Goal: Information Seeking & Learning: Learn about a topic

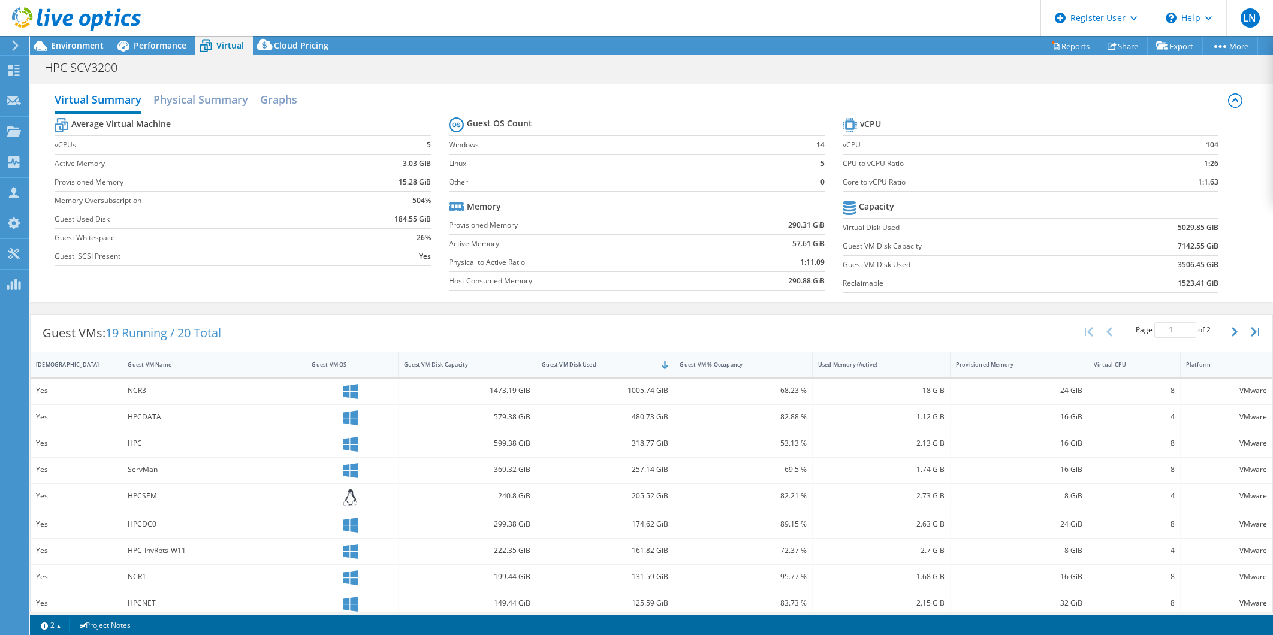
select select "USEast"
select select "USD"
click at [68, 43] on span "Environment" at bounding box center [77, 45] width 53 height 11
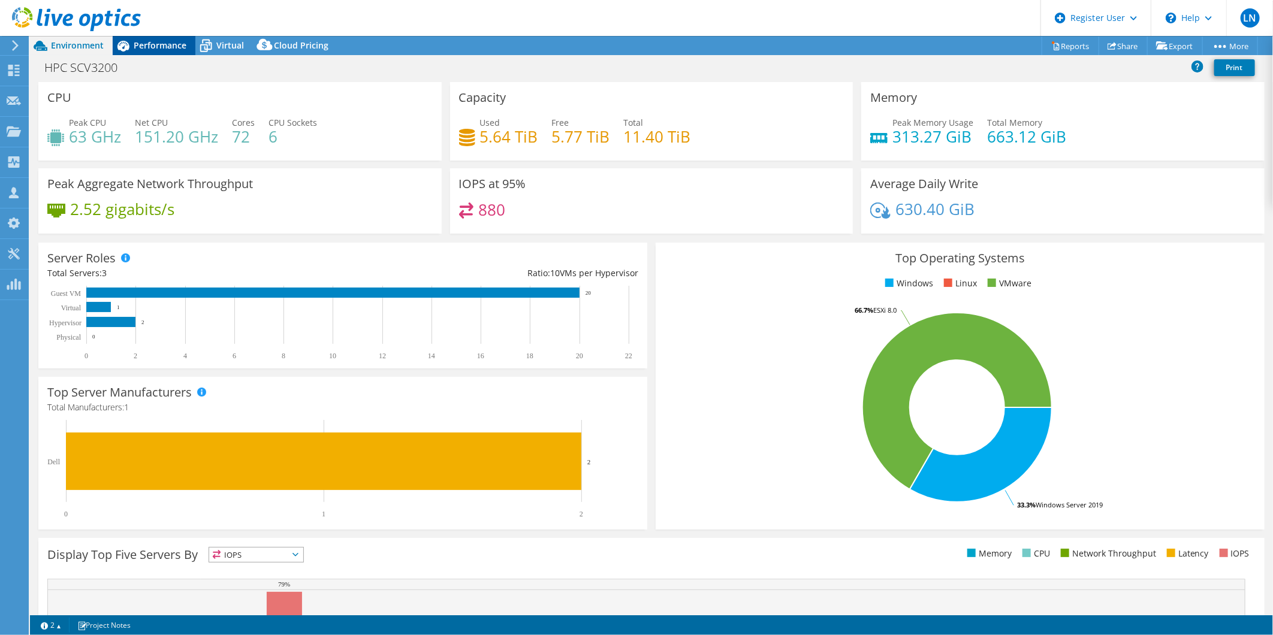
click at [167, 43] on span "Performance" at bounding box center [160, 45] width 53 height 11
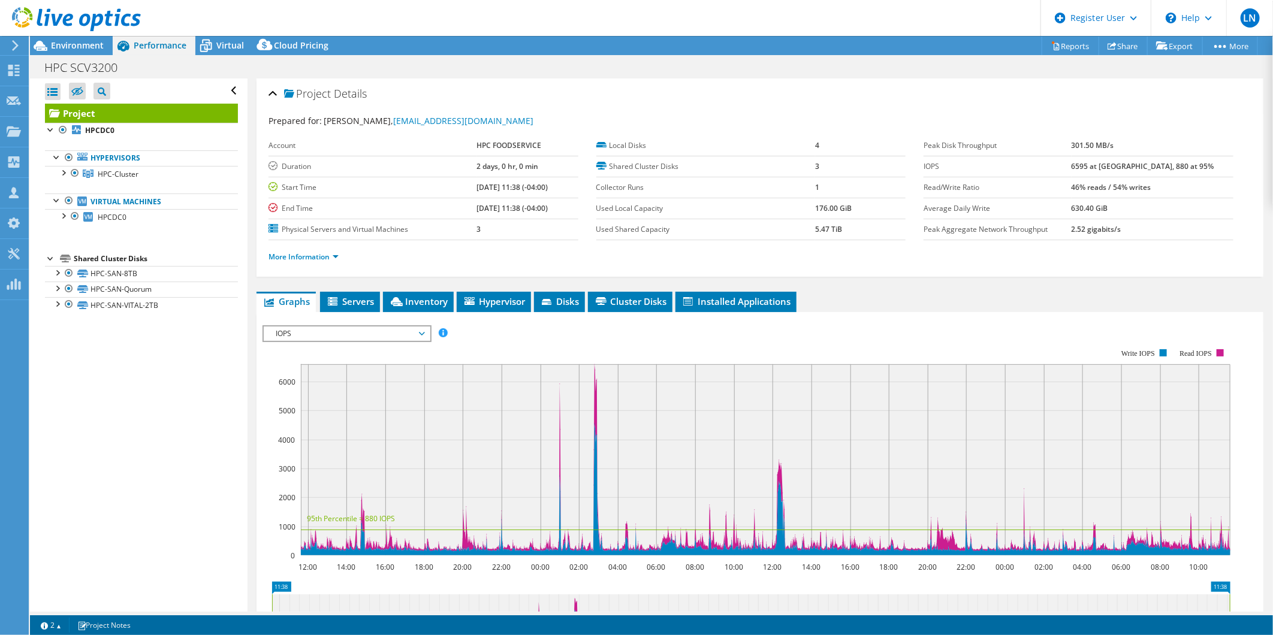
click at [417, 329] on span "IOPS" at bounding box center [347, 334] width 154 height 14
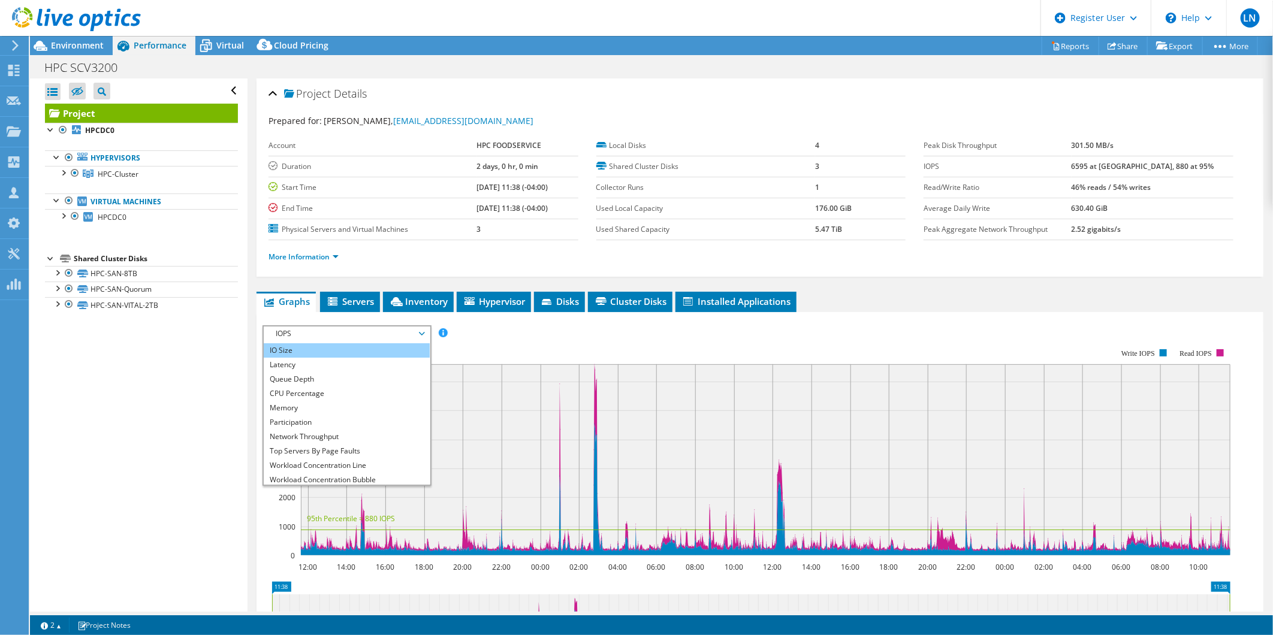
scroll to position [43, 0]
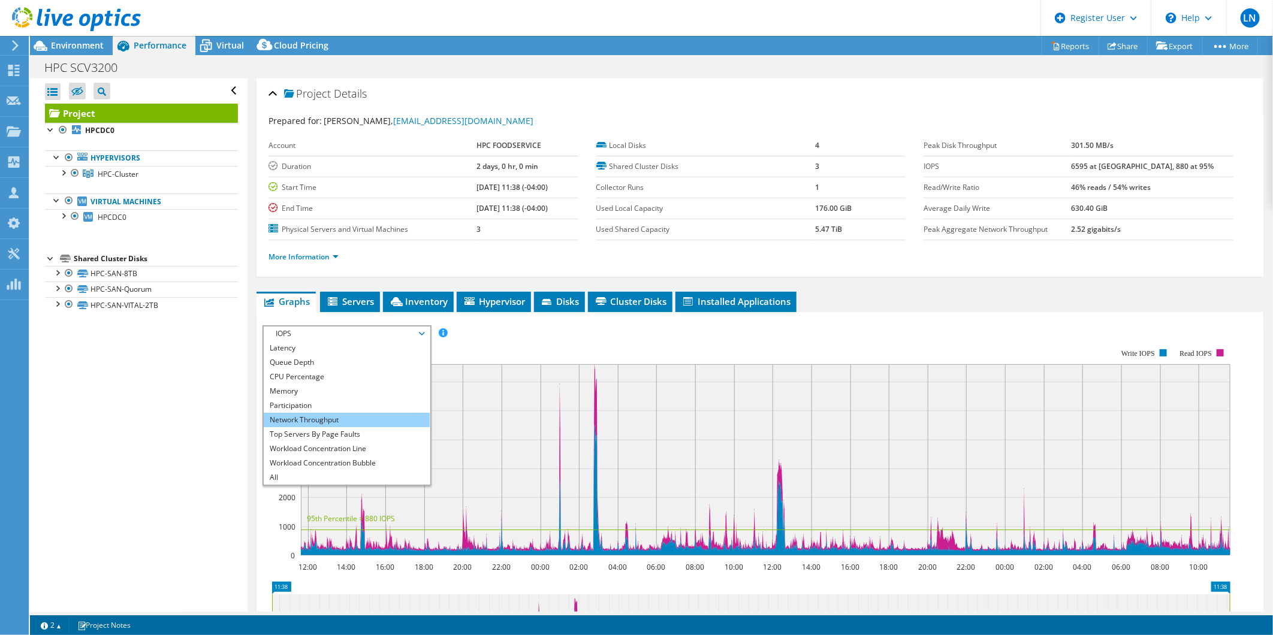
click at [394, 417] on li "Network Throughput" at bounding box center [347, 420] width 166 height 14
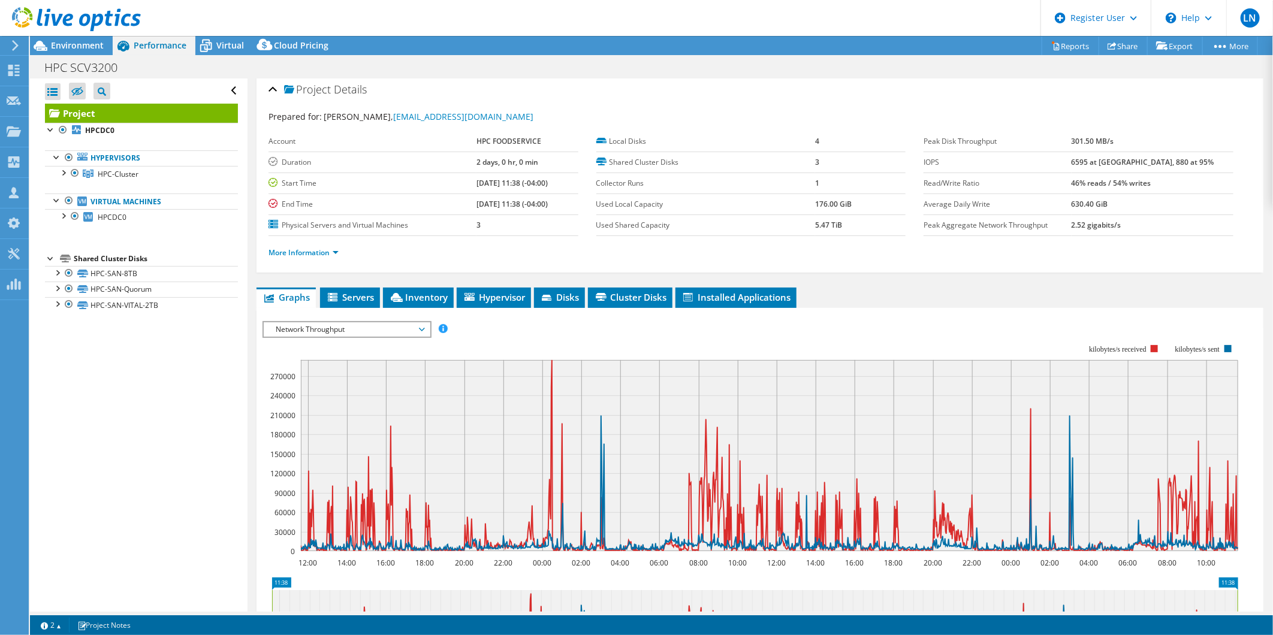
scroll to position [0, 0]
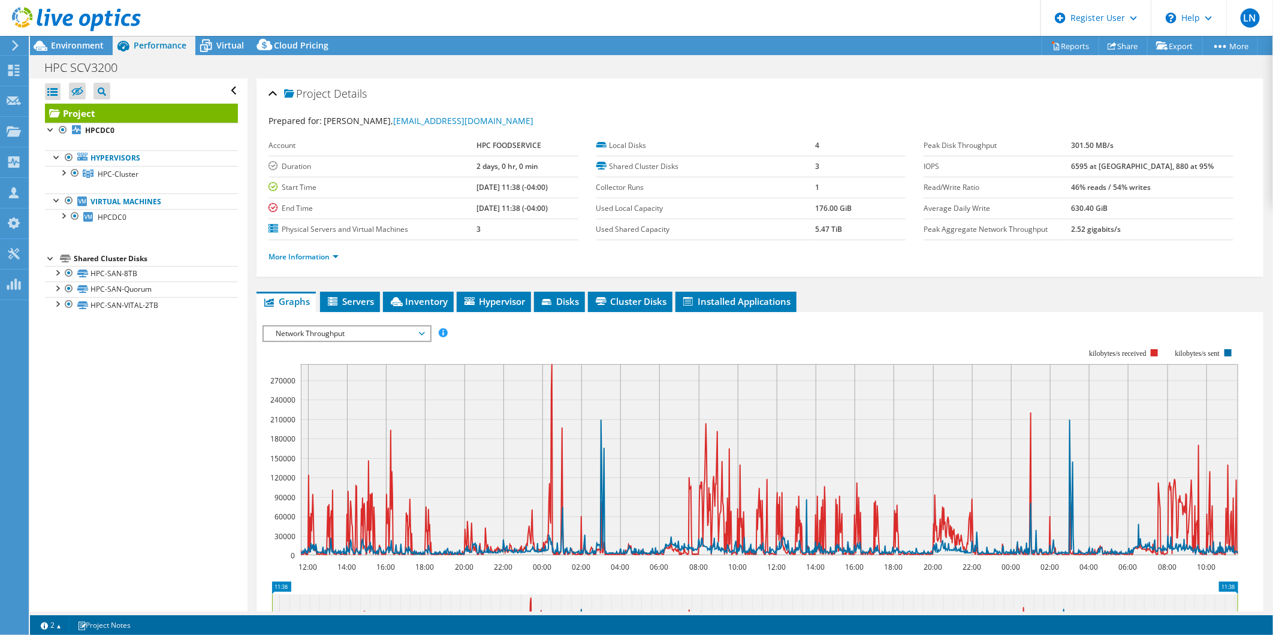
click at [309, 332] on span "Network Throughput" at bounding box center [347, 334] width 154 height 14
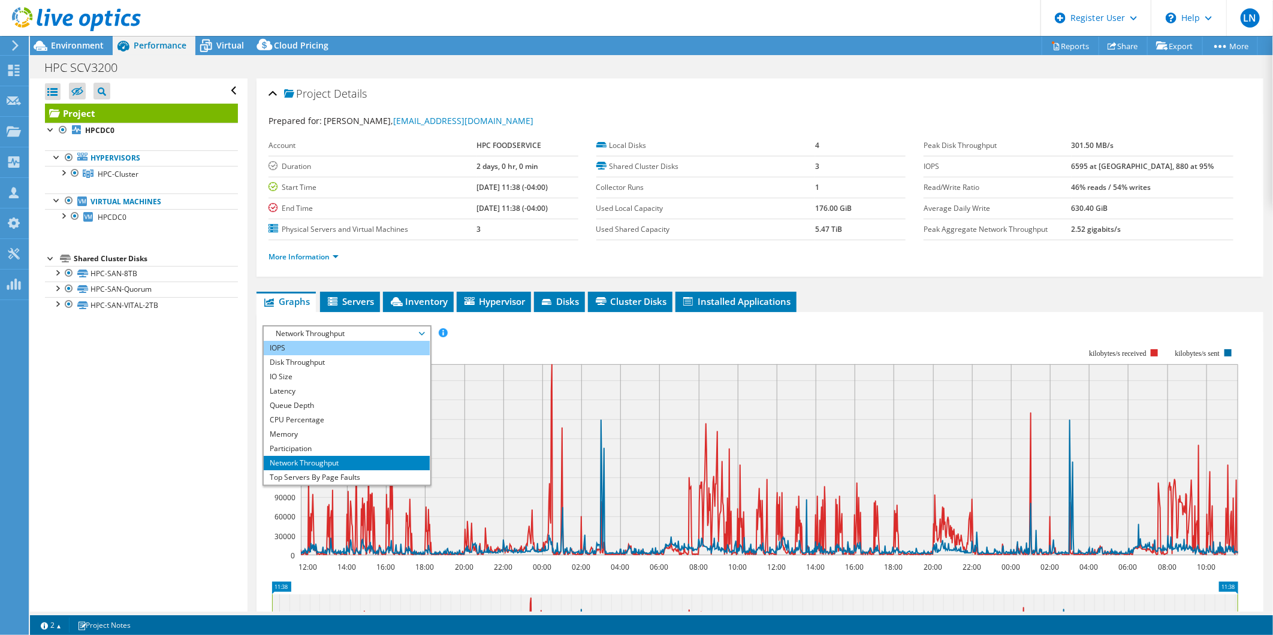
click at [323, 350] on li "IOPS" at bounding box center [347, 348] width 166 height 14
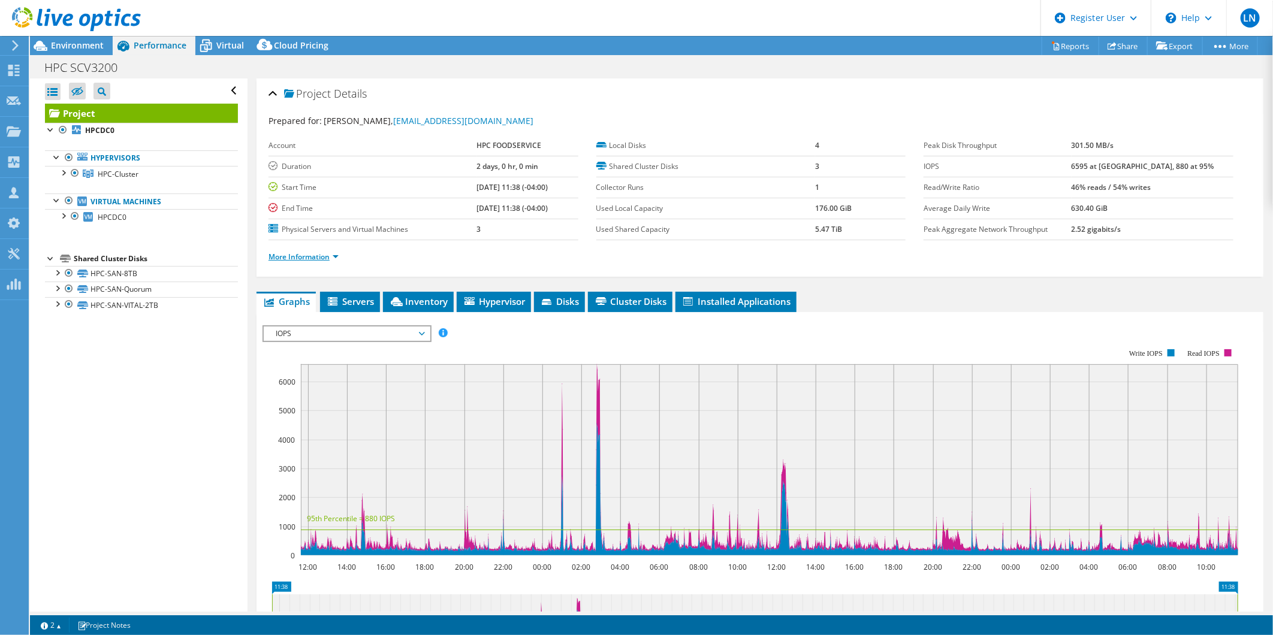
click at [326, 255] on link "More Information" at bounding box center [304, 257] width 70 height 10
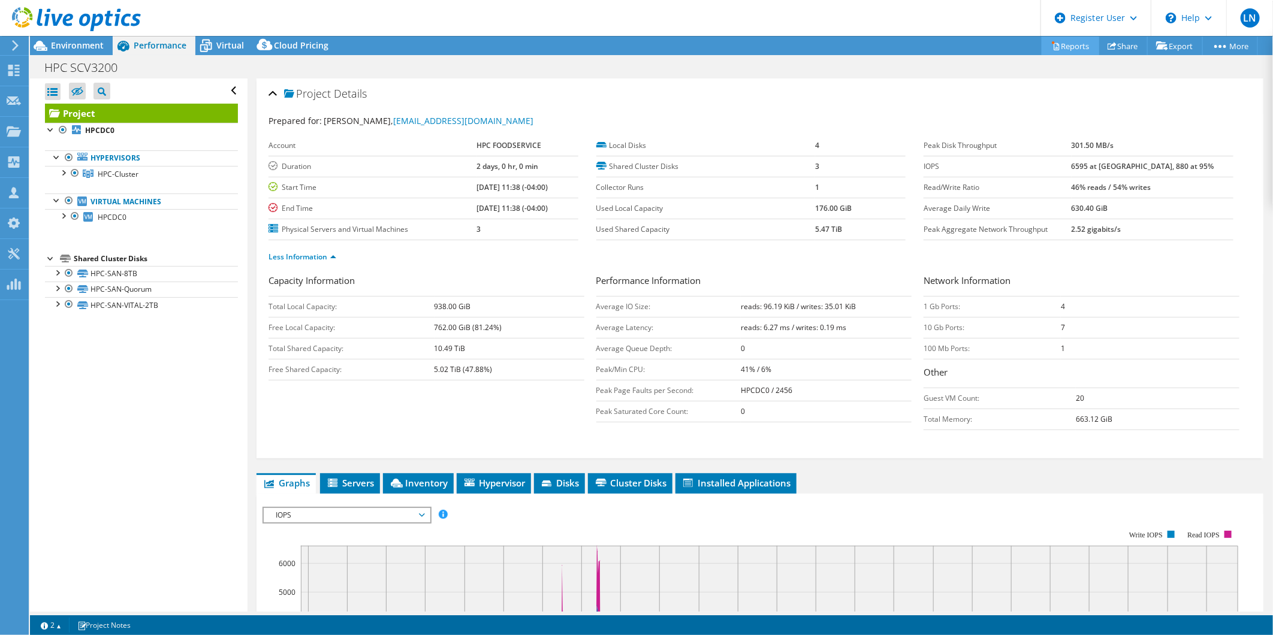
click at [1069, 49] on link "Reports" at bounding box center [1071, 46] width 58 height 19
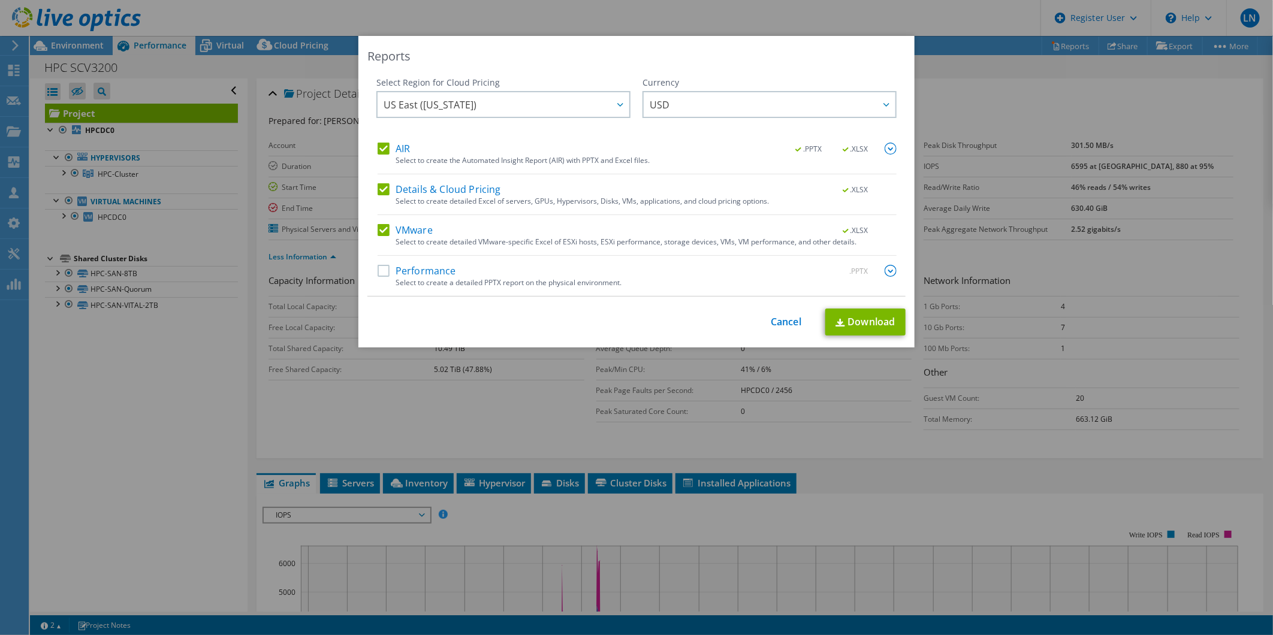
click at [379, 275] on label "Performance" at bounding box center [417, 271] width 79 height 12
click at [0, 0] on input "Performance" at bounding box center [0, 0] width 0 height 0
click at [861, 324] on link "Download" at bounding box center [866, 322] width 80 height 27
click at [778, 325] on link "Cancel" at bounding box center [786, 322] width 31 height 11
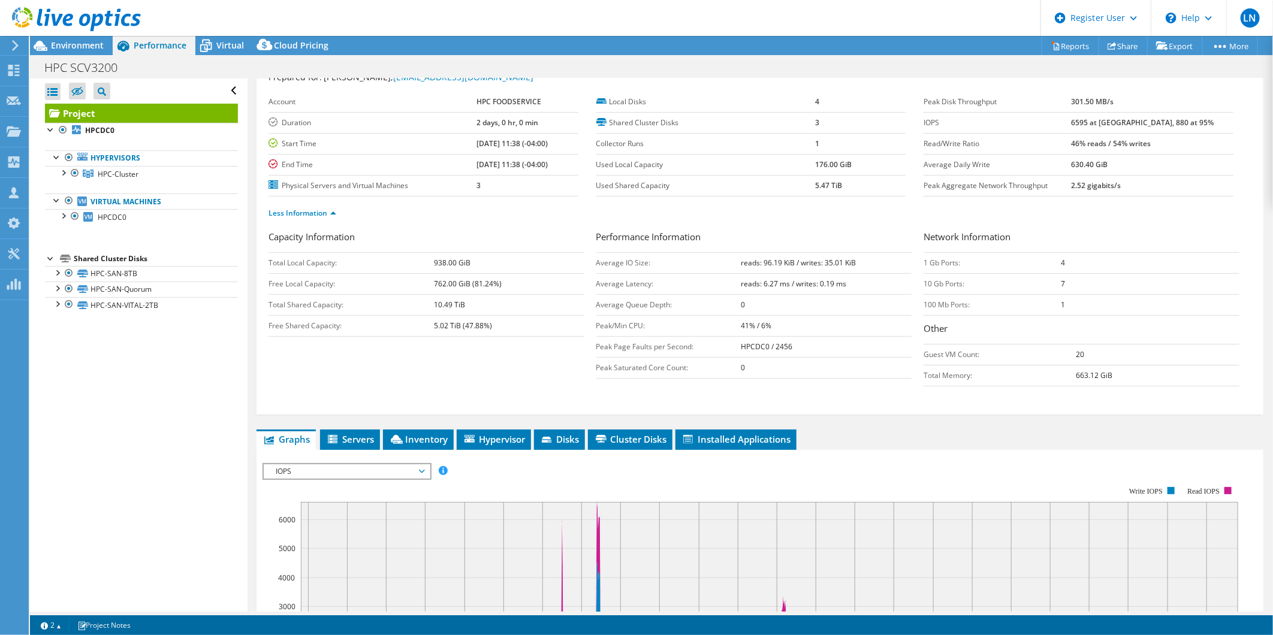
scroll to position [67, 0]
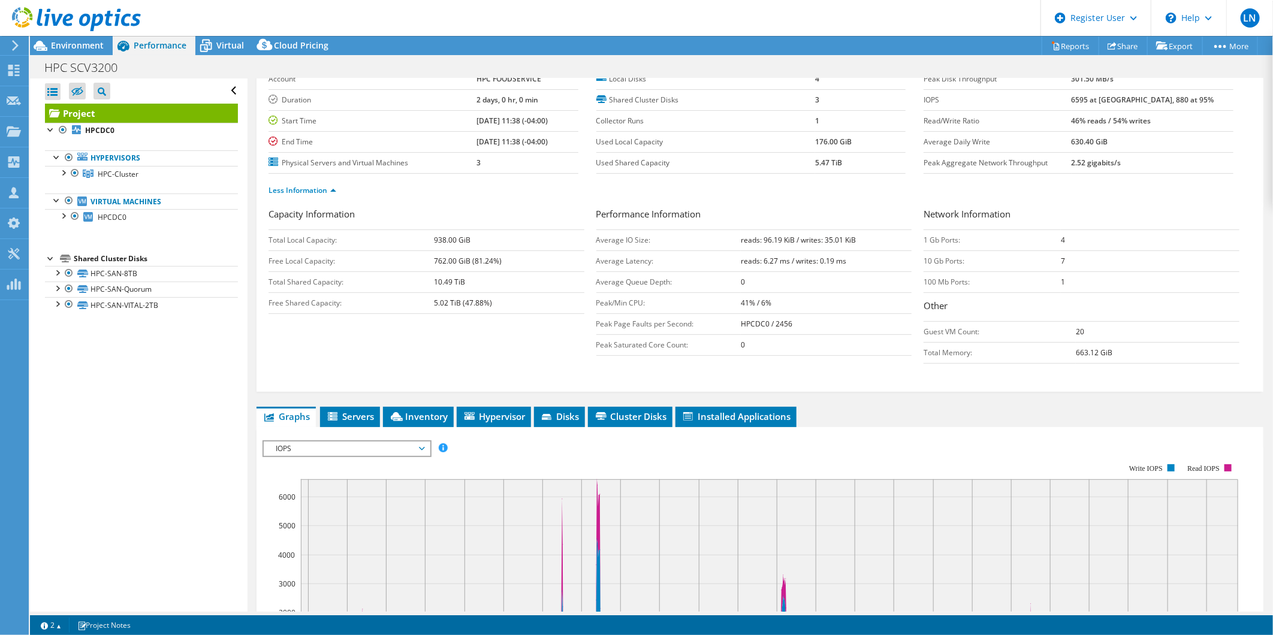
click at [404, 451] on span "IOPS" at bounding box center [347, 449] width 154 height 14
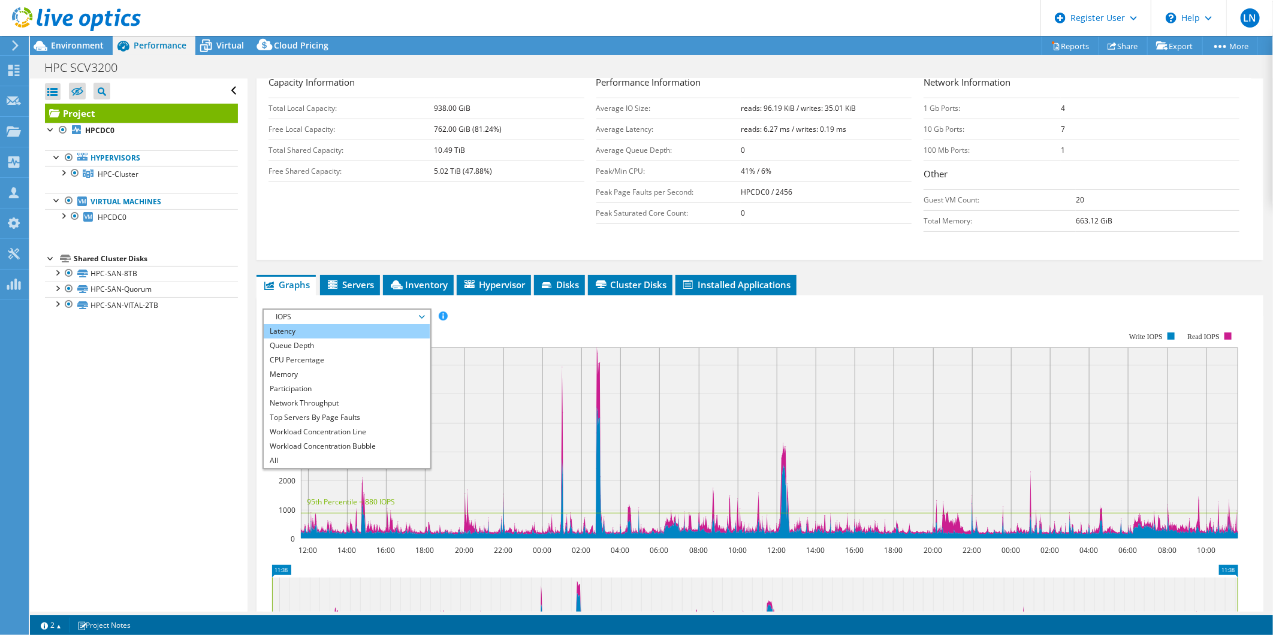
scroll to position [200, 0]
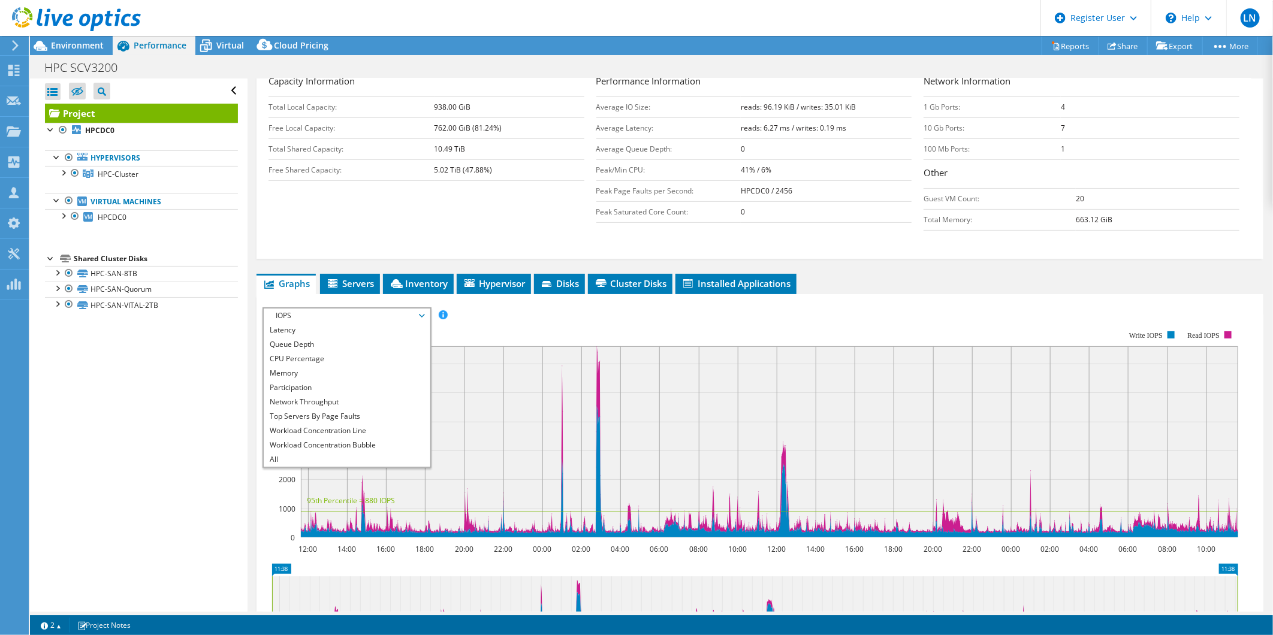
click at [474, 324] on rect at bounding box center [751, 435] width 976 height 240
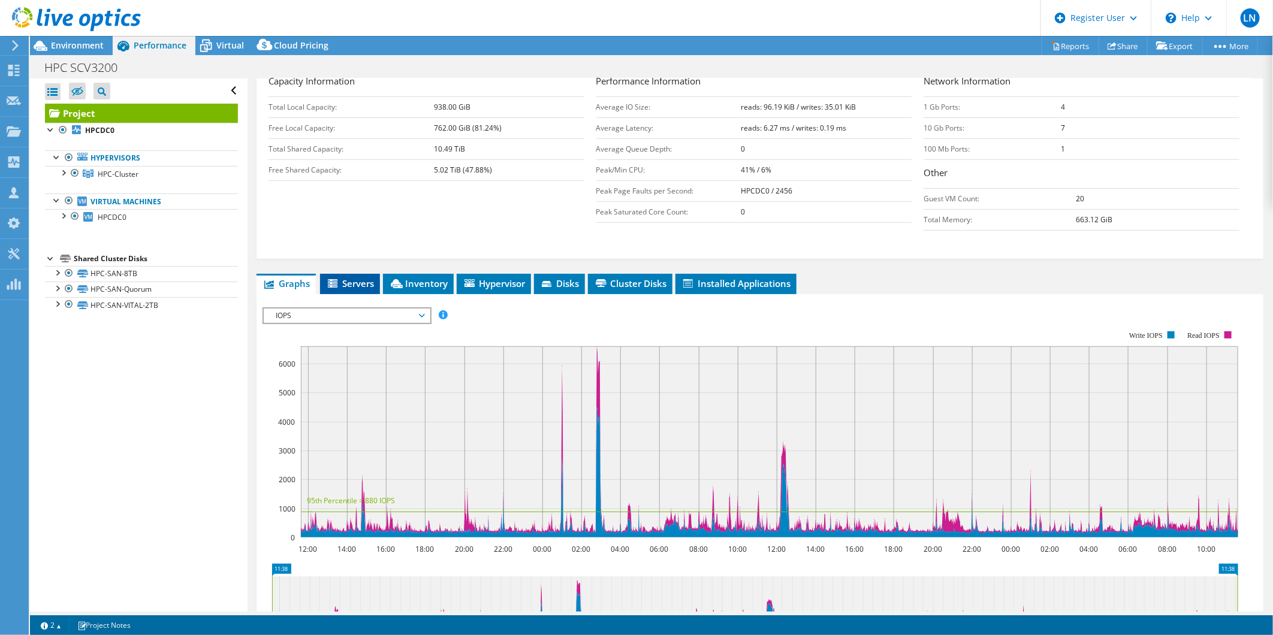
click at [356, 279] on span "Servers" at bounding box center [350, 284] width 48 height 12
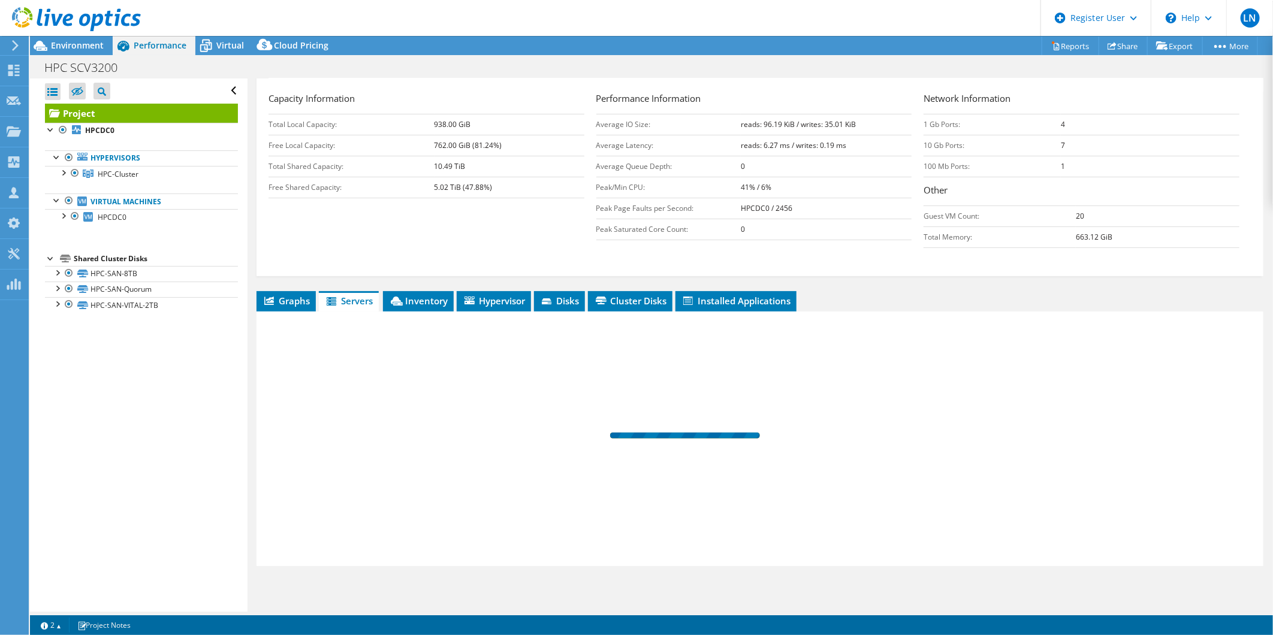
scroll to position [182, 0]
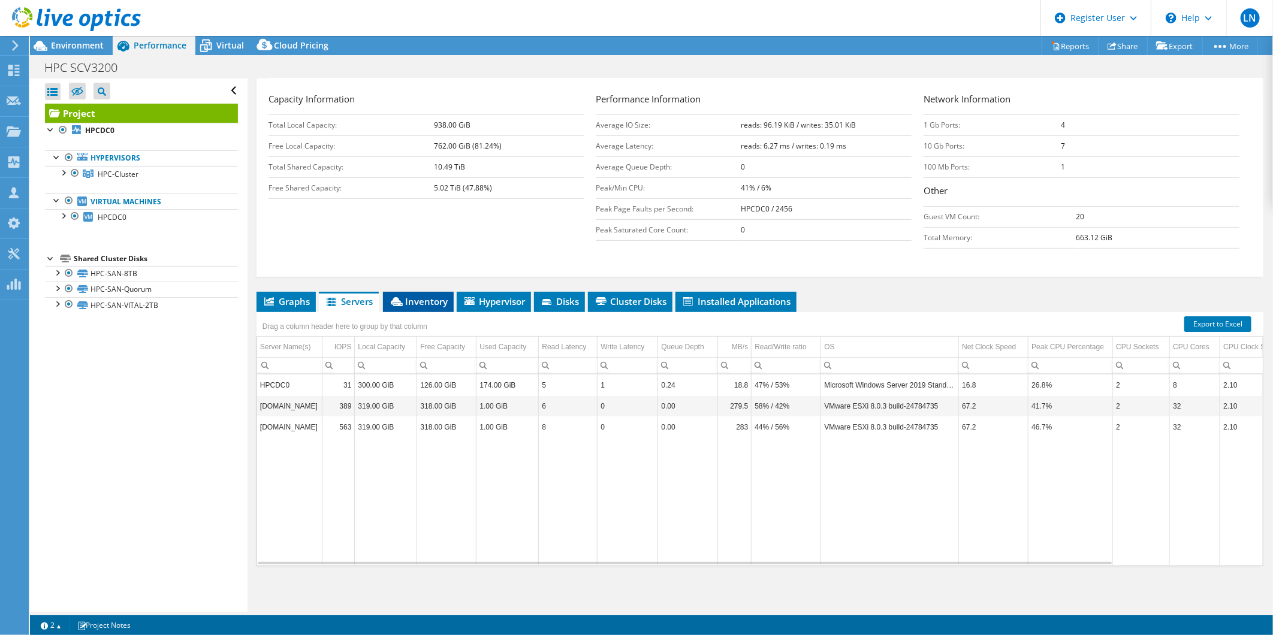
click at [409, 301] on span "Inventory" at bounding box center [418, 302] width 59 height 12
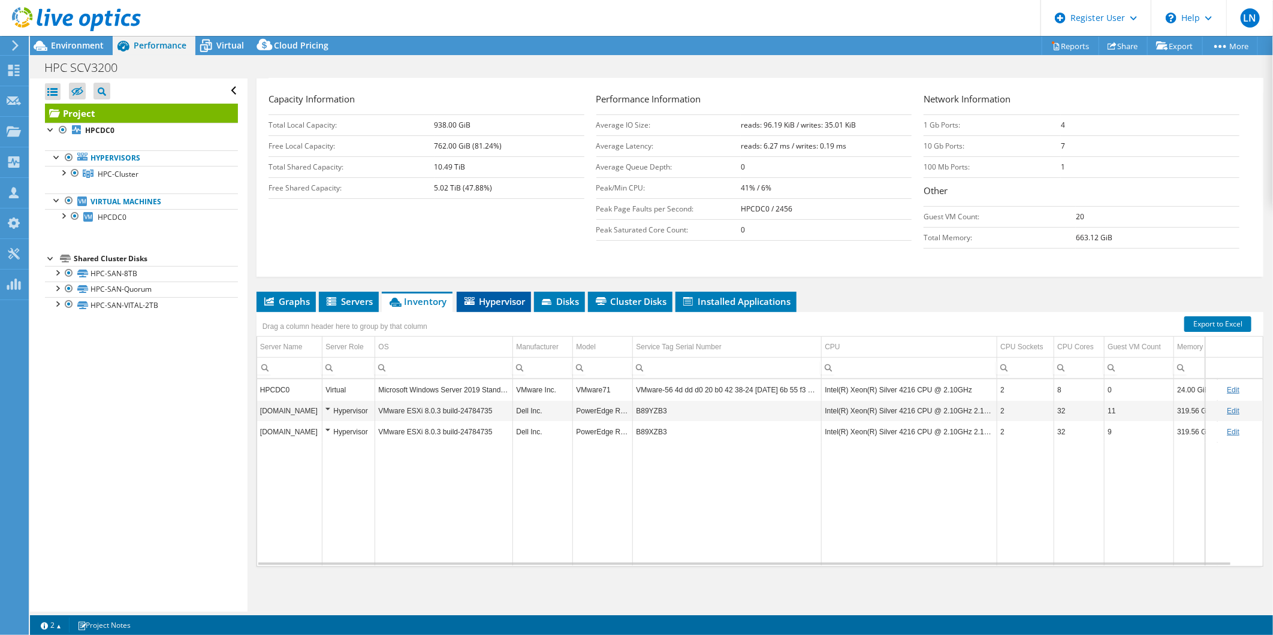
click at [516, 300] on span "Hypervisor" at bounding box center [494, 302] width 62 height 12
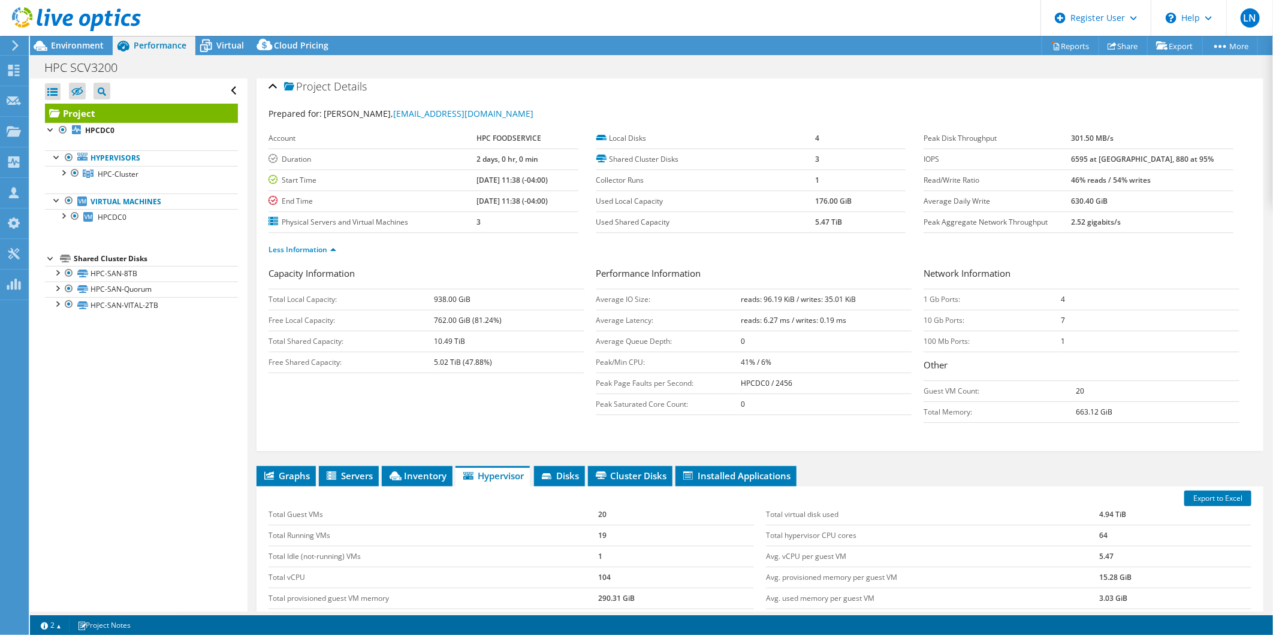
scroll to position [0, 0]
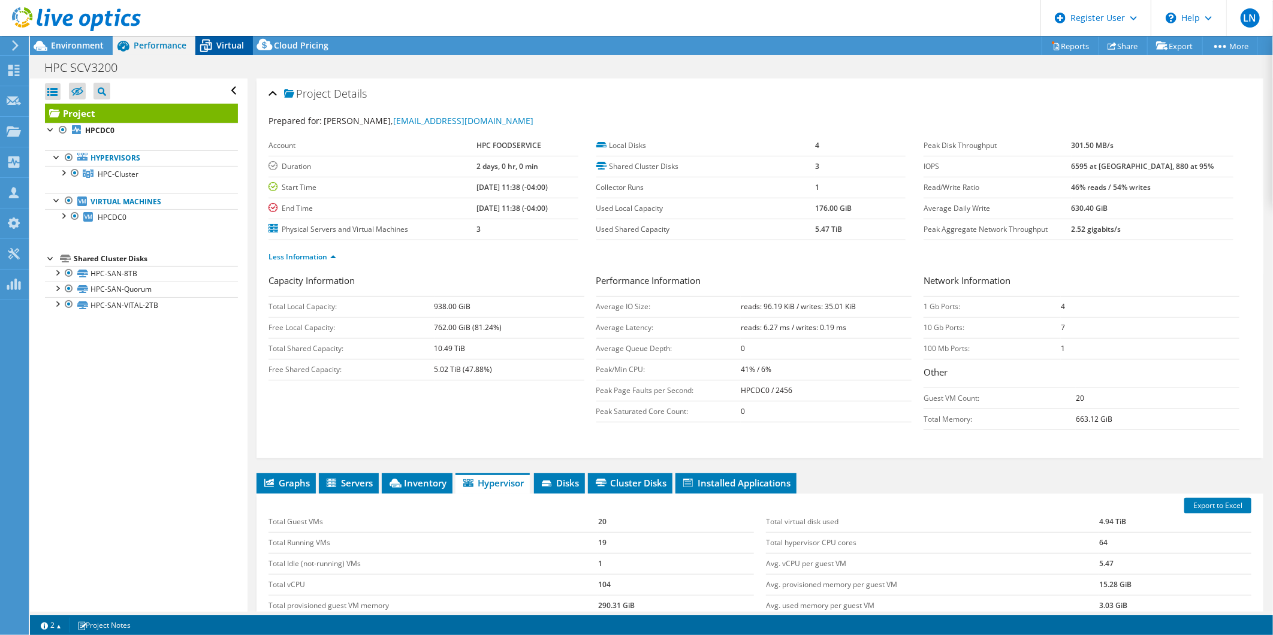
click at [219, 41] on span "Virtual" at bounding box center [230, 45] width 28 height 11
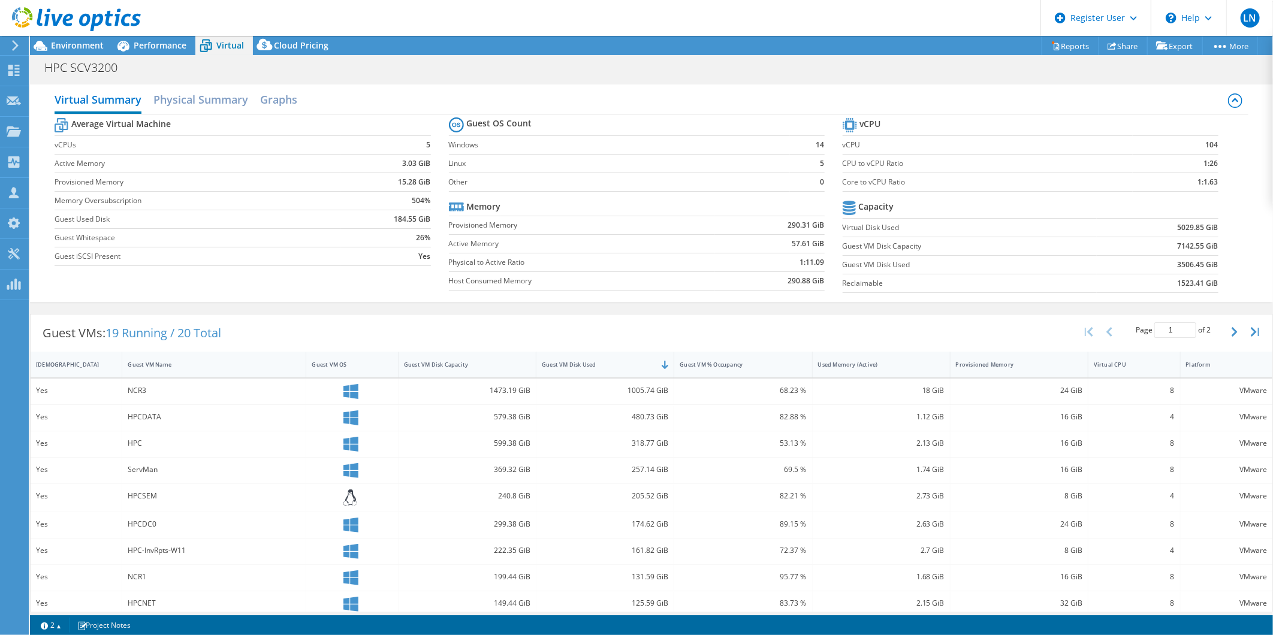
click at [169, 35] on header "LN Dell User [PERSON_NAME] [PERSON_NAME][EMAIL_ADDRESS][PERSON_NAME][DOMAIN_NAM…" at bounding box center [636, 18] width 1273 height 36
click at [168, 40] on span "Performance" at bounding box center [160, 45] width 53 height 11
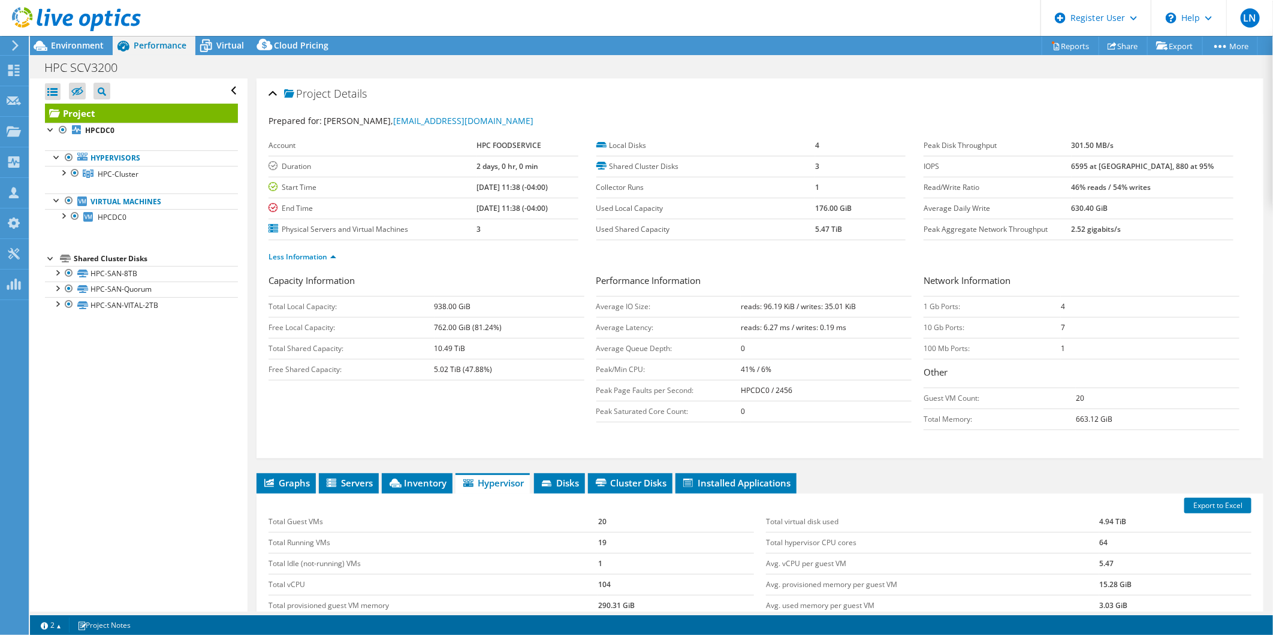
click at [1119, 166] on b "6595 at [GEOGRAPHIC_DATA], 880 at 95%" at bounding box center [1143, 166] width 143 height 10
drag, startPoint x: 918, startPoint y: 165, endPoint x: 1201, endPoint y: 182, distance: 283.5
click at [1201, 182] on tbody "Peak Disk Throughput 301.50 MB/s IOPS 6595 at [GEOGRAPHIC_DATA], 880 at 95% Rea…" at bounding box center [1079, 187] width 310 height 105
click at [1201, 185] on td "46% reads / 54% writes" at bounding box center [1153, 187] width 162 height 21
drag, startPoint x: 918, startPoint y: 185, endPoint x: 1208, endPoint y: 187, distance: 289.6
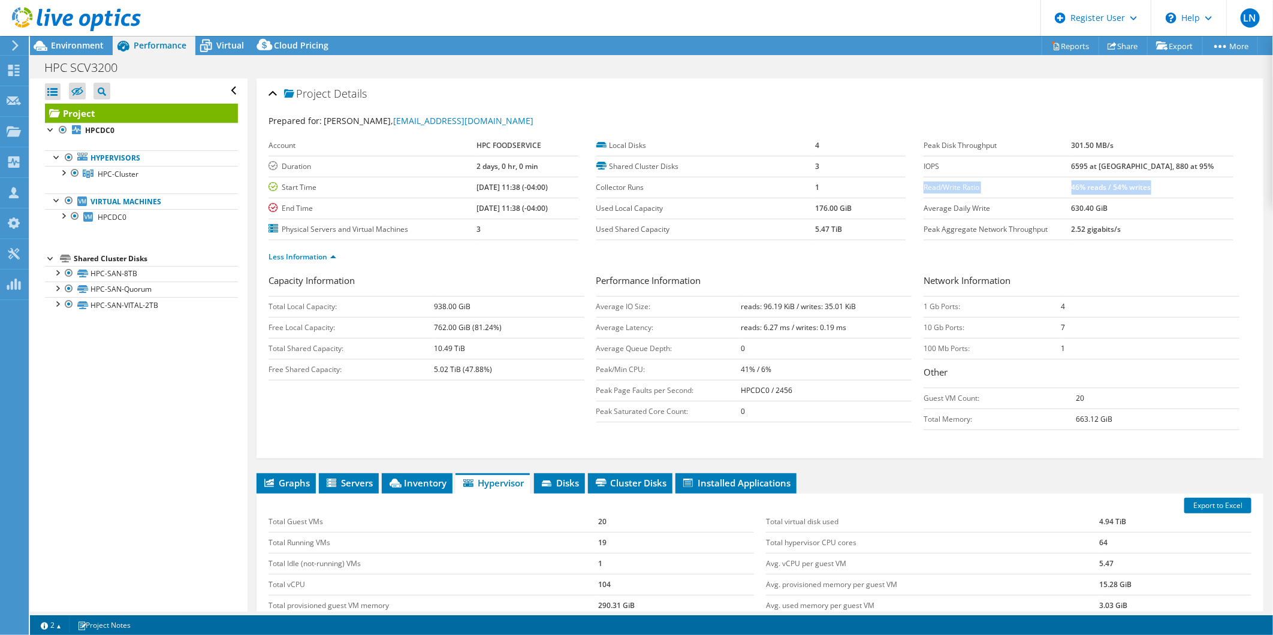
click at [1208, 187] on tr "Read/Write Ratio 46% reads / 54% writes" at bounding box center [1079, 187] width 310 height 21
copy tr "Read/Write Ratio 46% reads / 54% writes"
drag, startPoint x: 594, startPoint y: 324, endPoint x: 818, endPoint y: 327, distance: 223.6
click at [818, 327] on tr "Average Latency: reads: 6.27 ms / writes: 0.19 ms" at bounding box center [755, 327] width 316 height 21
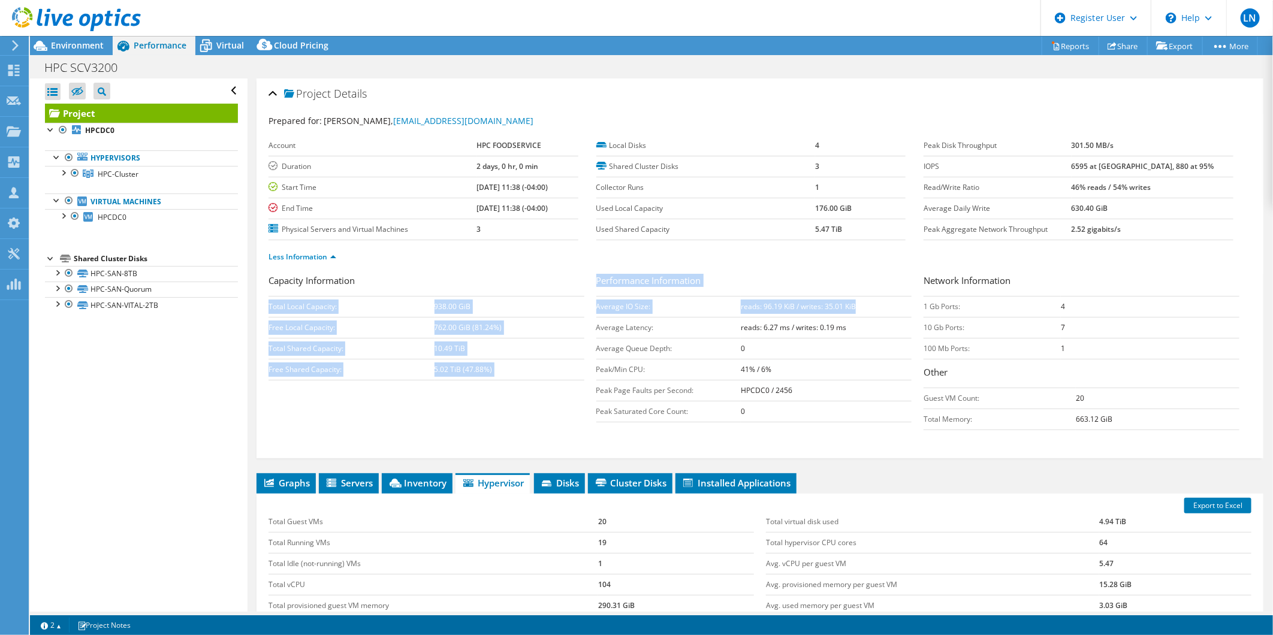
drag, startPoint x: 594, startPoint y: 303, endPoint x: 864, endPoint y: 310, distance: 270.5
click at [864, 310] on div "Capacity Information Total Local Capacity: 938.00 GiB Free Local Capacity: 762.…" at bounding box center [760, 355] width 983 height 162
click at [864, 309] on td "reads: 96.19 KiB / writes: 35.01 KiB" at bounding box center [826, 306] width 171 height 21
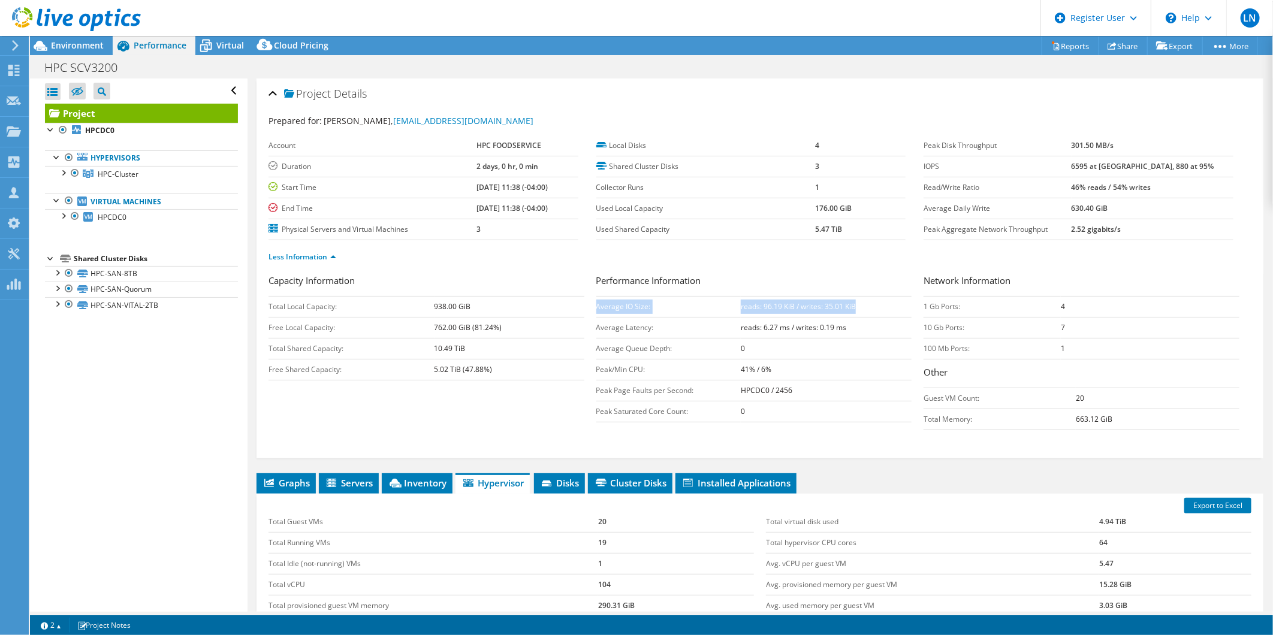
drag, startPoint x: 858, startPoint y: 303, endPoint x: 594, endPoint y: 306, distance: 264.4
click at [597, 306] on tr "Average IO Size: reads: 96.19 KiB / writes: 35.01 KiB" at bounding box center [755, 306] width 316 height 21
copy tr "Average IO Size: reads: 96.19 KiB / writes: 35.01 KiB"
click at [687, 252] on ul "Less Information" at bounding box center [760, 256] width 983 height 16
click at [81, 44] on span "Environment" at bounding box center [77, 45] width 53 height 11
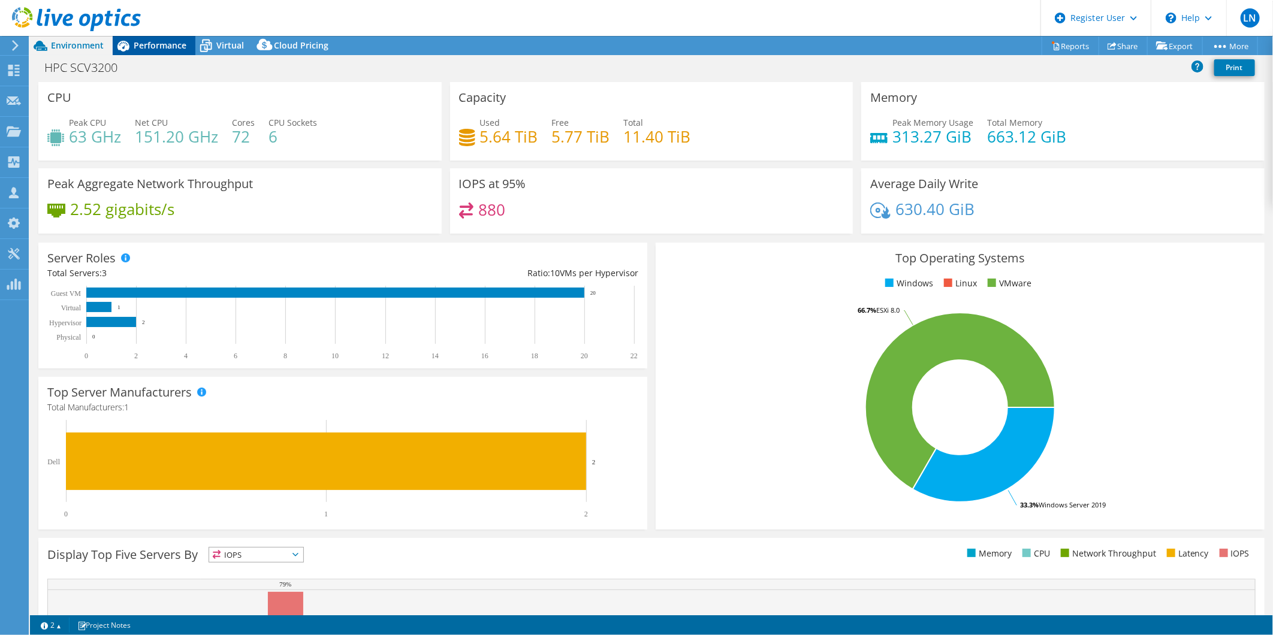
click at [171, 47] on span "Performance" at bounding box center [160, 45] width 53 height 11
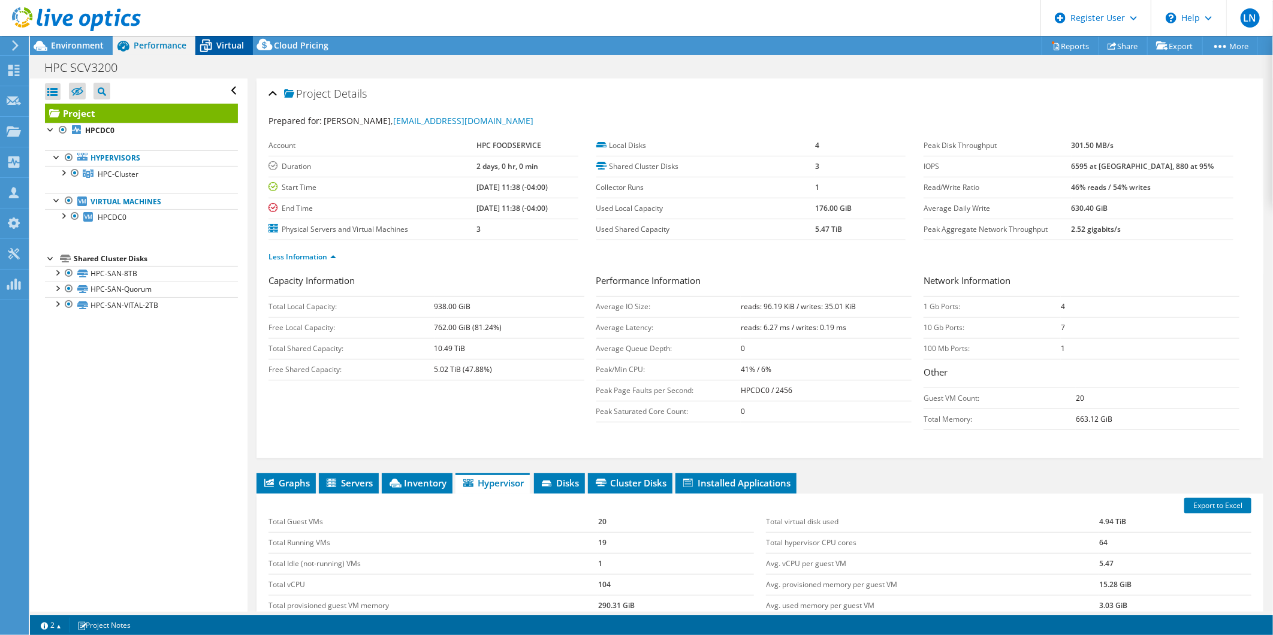
click at [242, 48] on span "Virtual" at bounding box center [230, 45] width 28 height 11
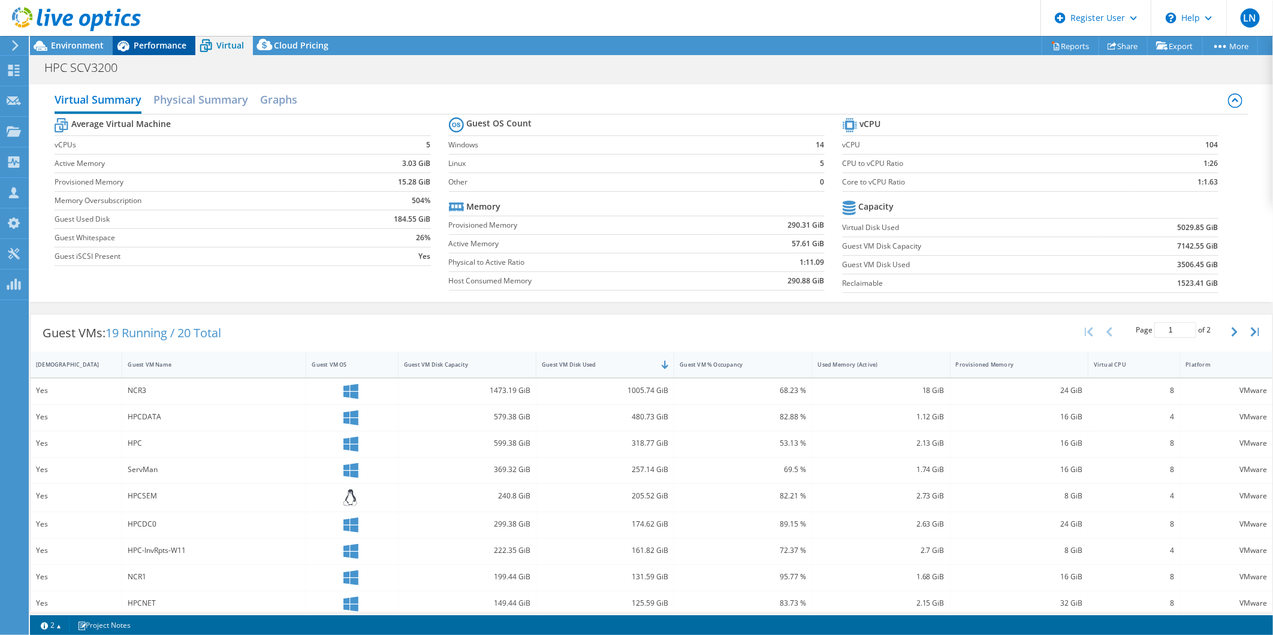
click at [146, 44] on span "Performance" at bounding box center [160, 45] width 53 height 11
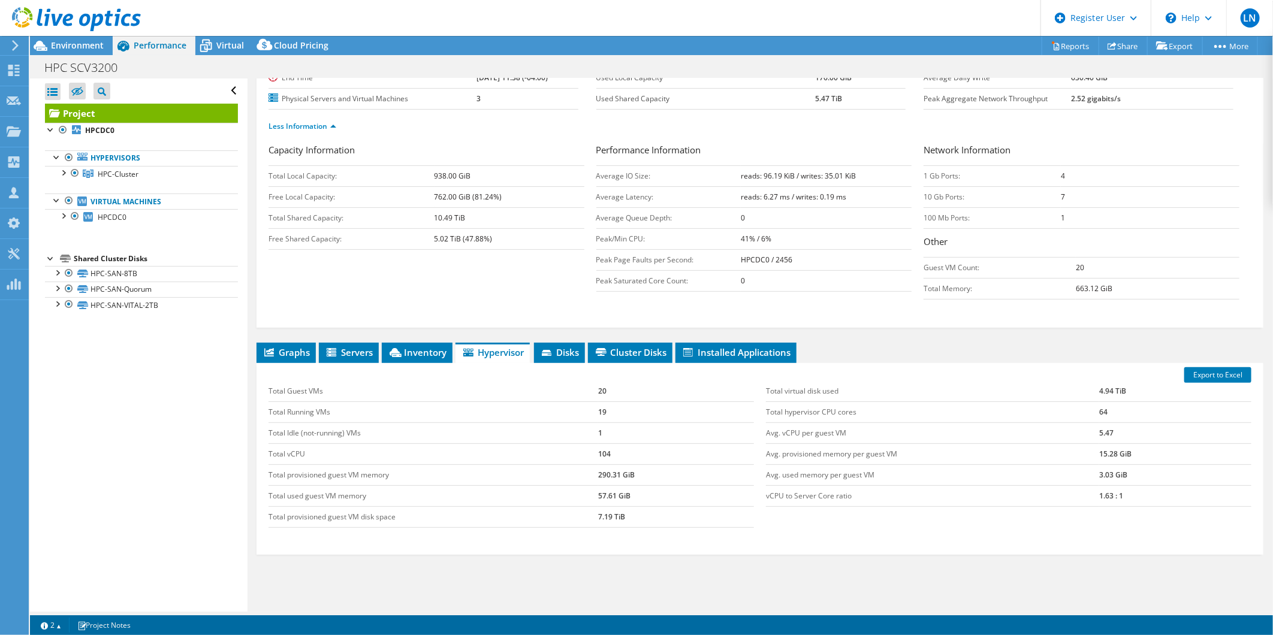
scroll to position [133, 0]
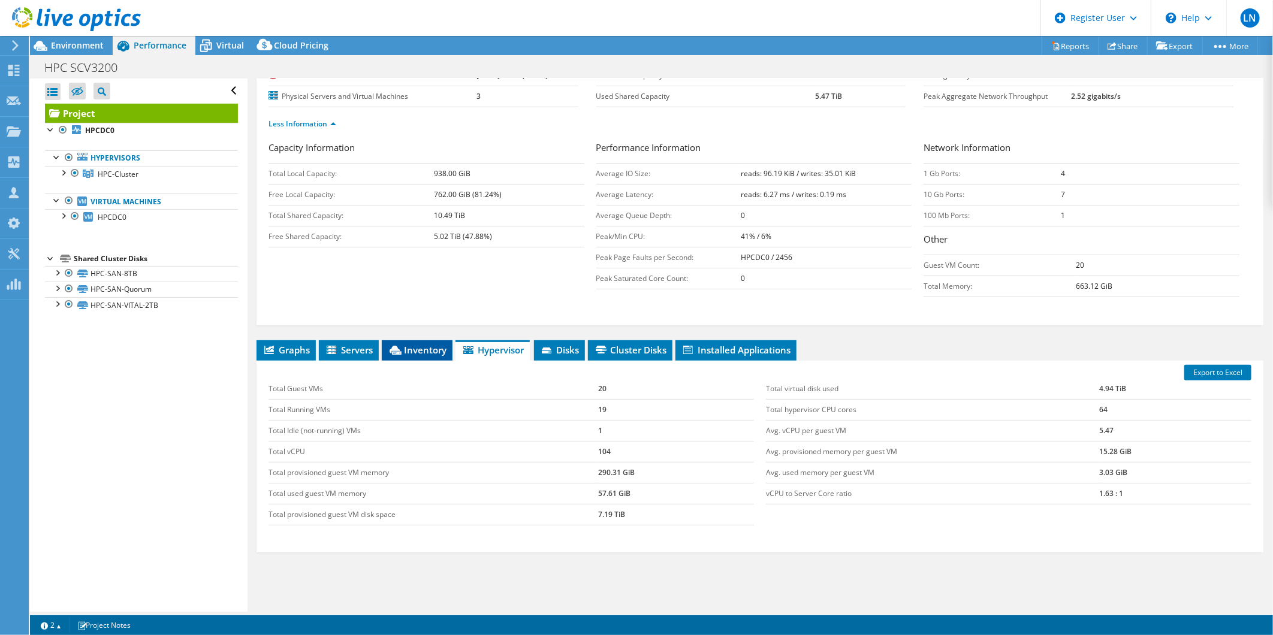
click at [405, 348] on span "Inventory" at bounding box center [417, 350] width 59 height 12
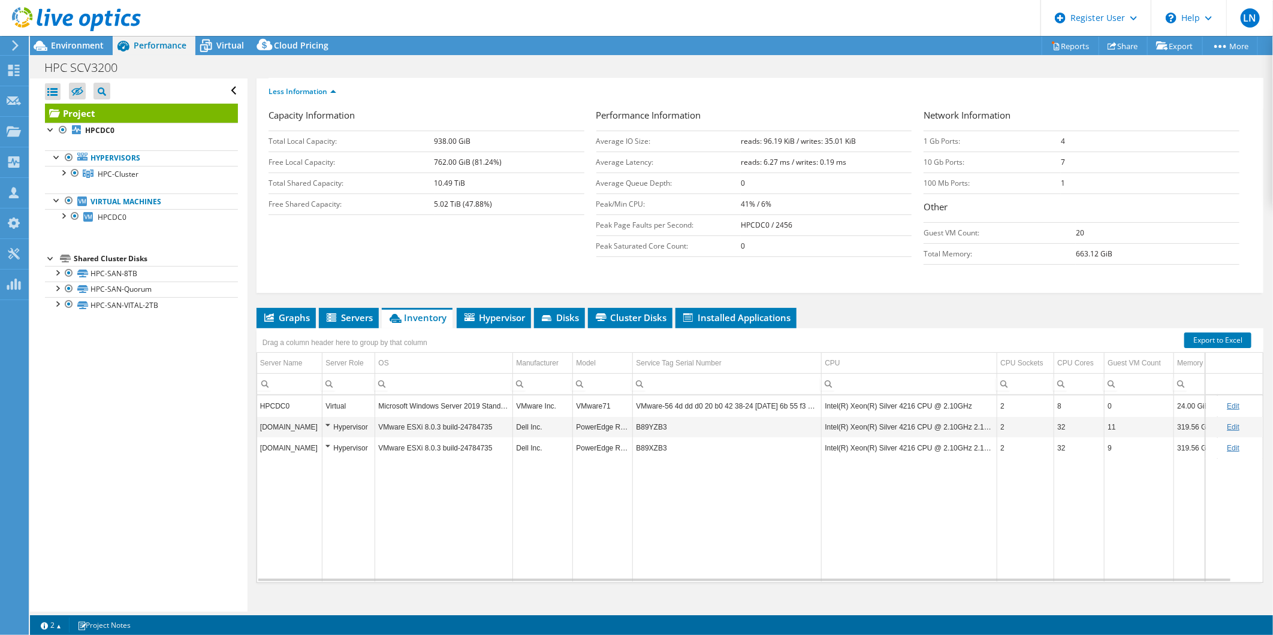
scroll to position [181, 0]
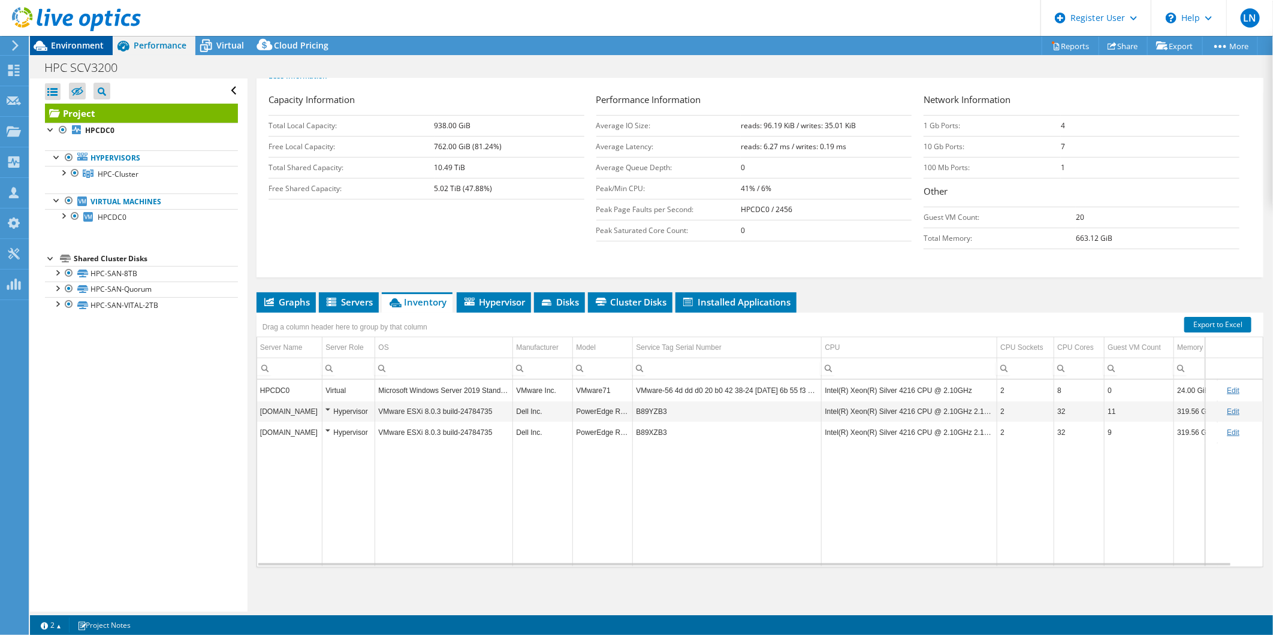
click at [86, 41] on span "Environment" at bounding box center [77, 45] width 53 height 11
